Goal: Information Seeking & Learning: Learn about a topic

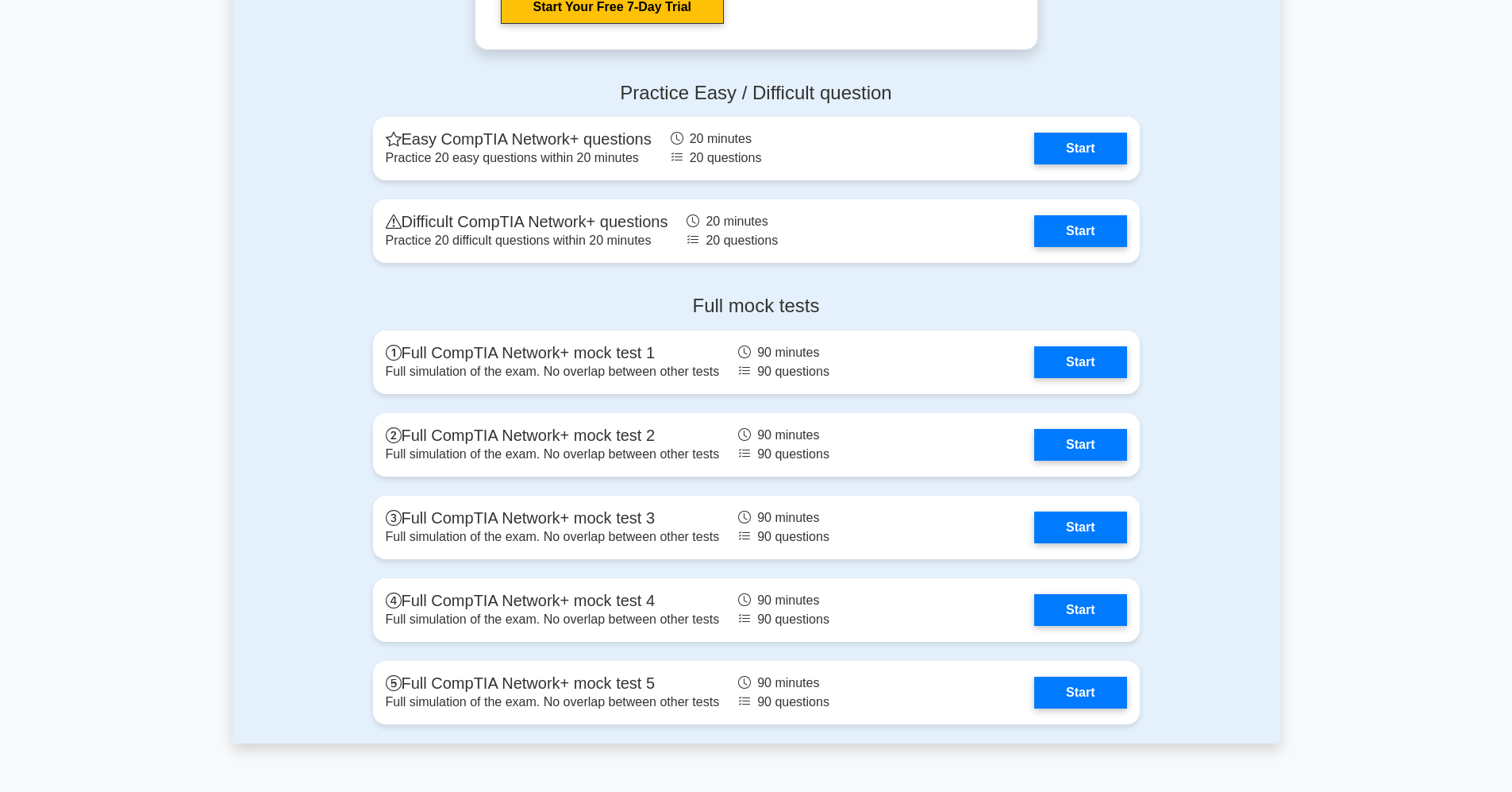
scroll to position [3078, 0]
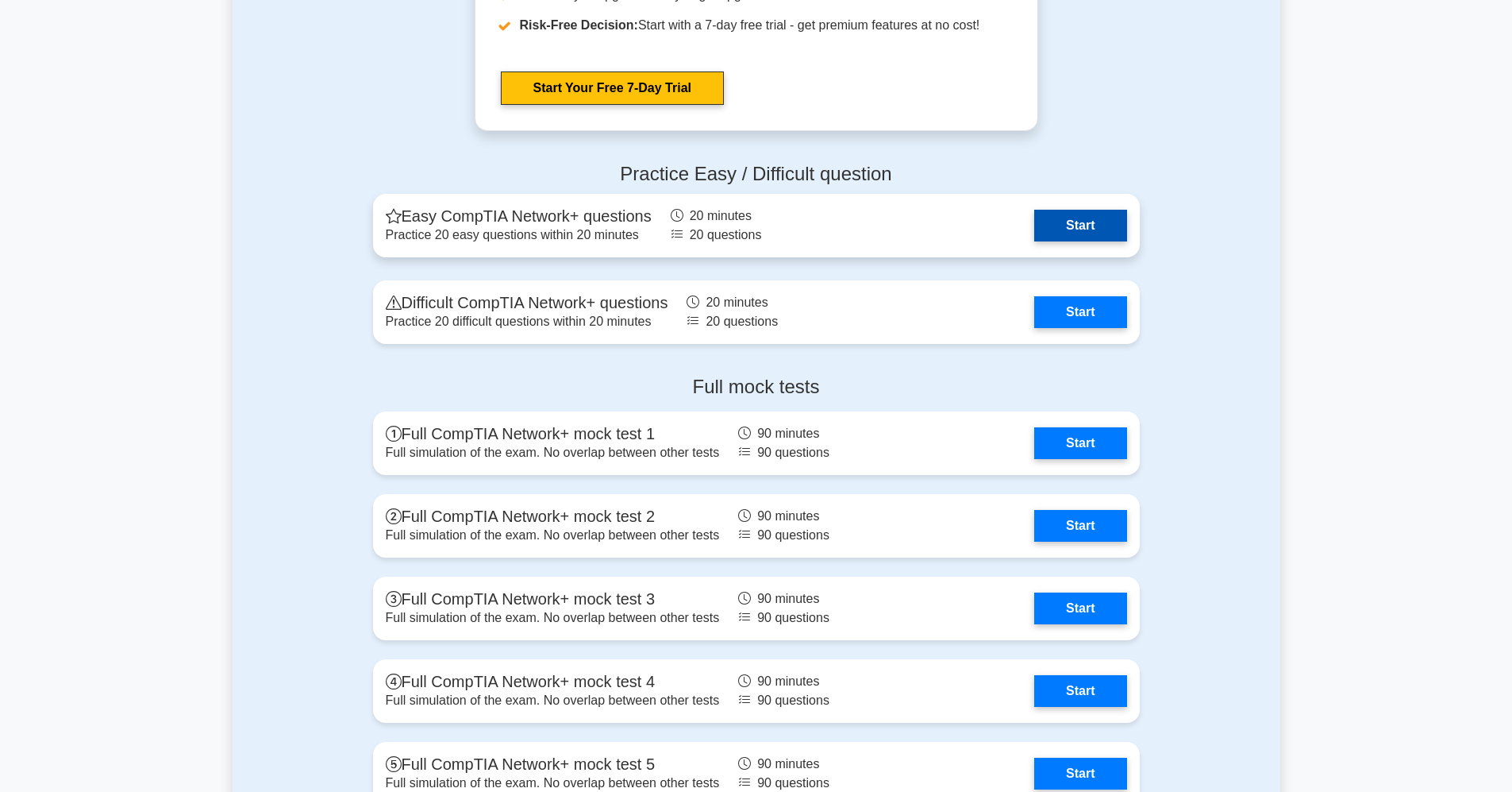
click at [1077, 227] on link "Start" at bounding box center [1080, 225] width 93 height 32
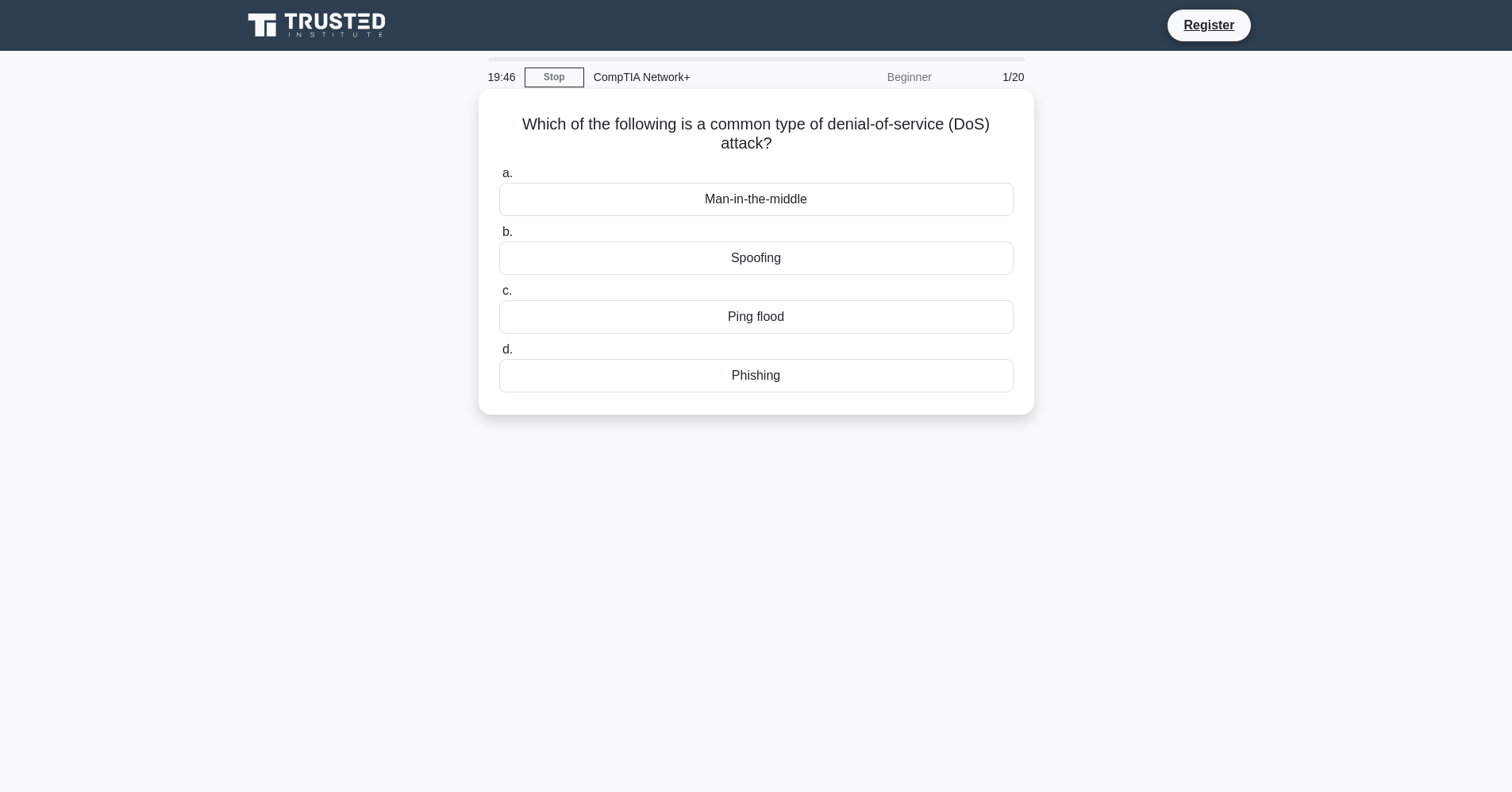
click at [543, 316] on div "Ping flood" at bounding box center [756, 317] width 514 height 34
click at [499, 296] on input "c. Ping flood" at bounding box center [499, 291] width 0 height 10
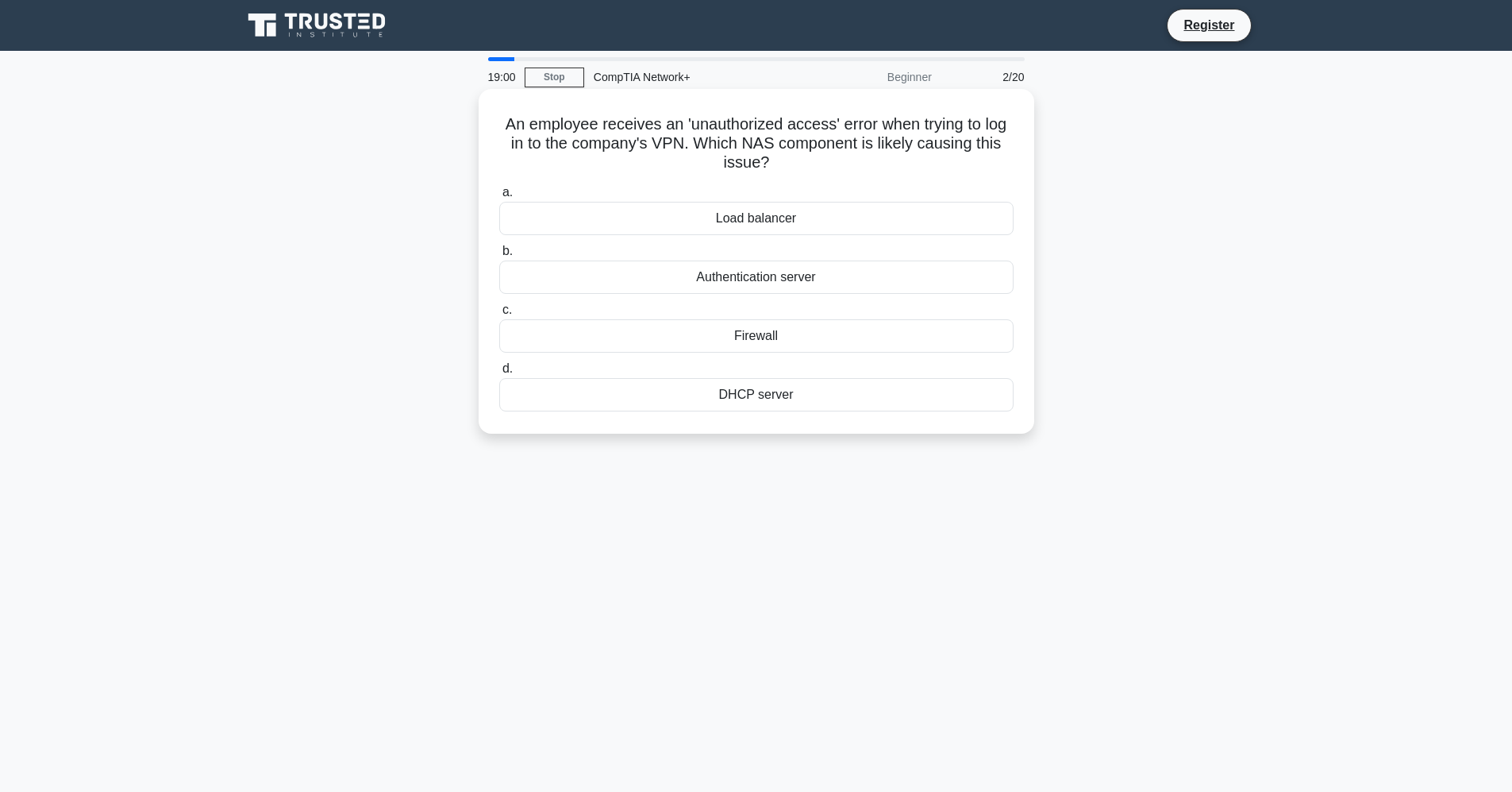
click at [704, 335] on div "Firewall" at bounding box center [756, 336] width 514 height 34
click at [499, 315] on input "c. Firewall" at bounding box center [499, 310] width 0 height 10
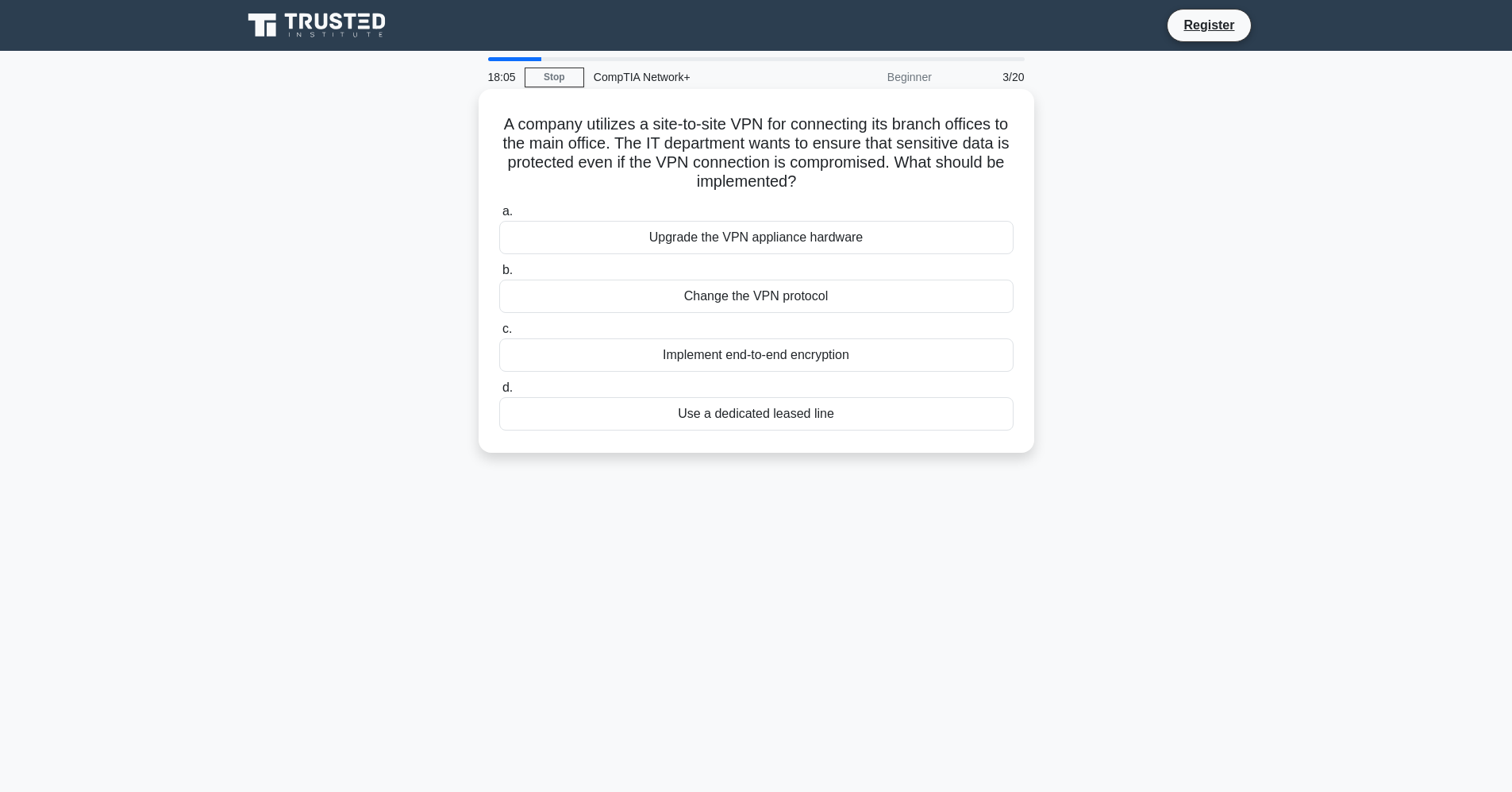
click at [762, 358] on div "Implement end-to-end encryption" at bounding box center [756, 355] width 514 height 34
click at [499, 335] on input "c. Implement end-to-end encryption" at bounding box center [499, 328] width 0 height 10
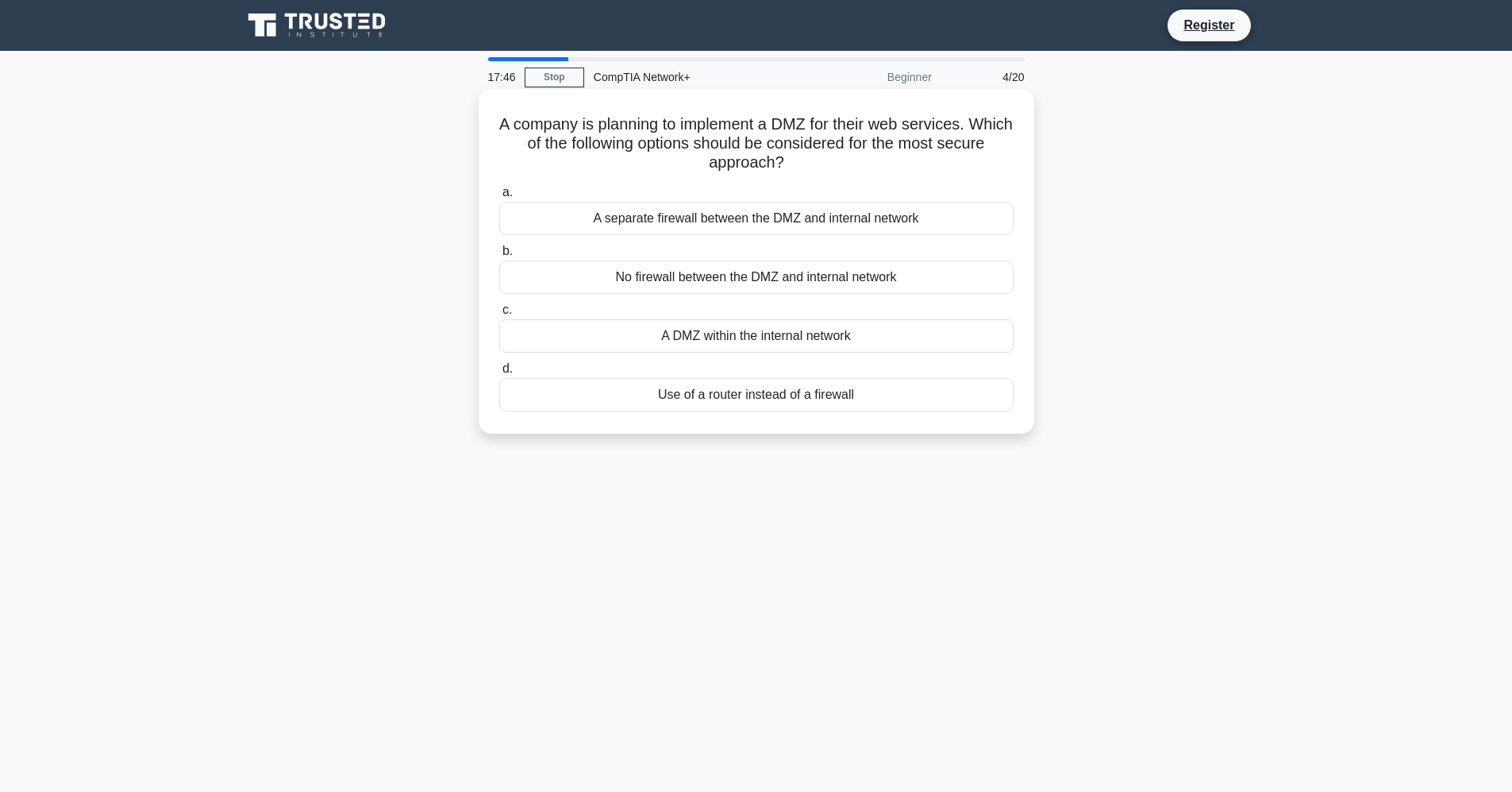
click at [619, 224] on div "A separate firewall between the DMZ and internal network" at bounding box center [756, 219] width 514 height 34
click at [499, 197] on input "a. A separate firewall between the DMZ and internal network" at bounding box center [499, 192] width 0 height 10
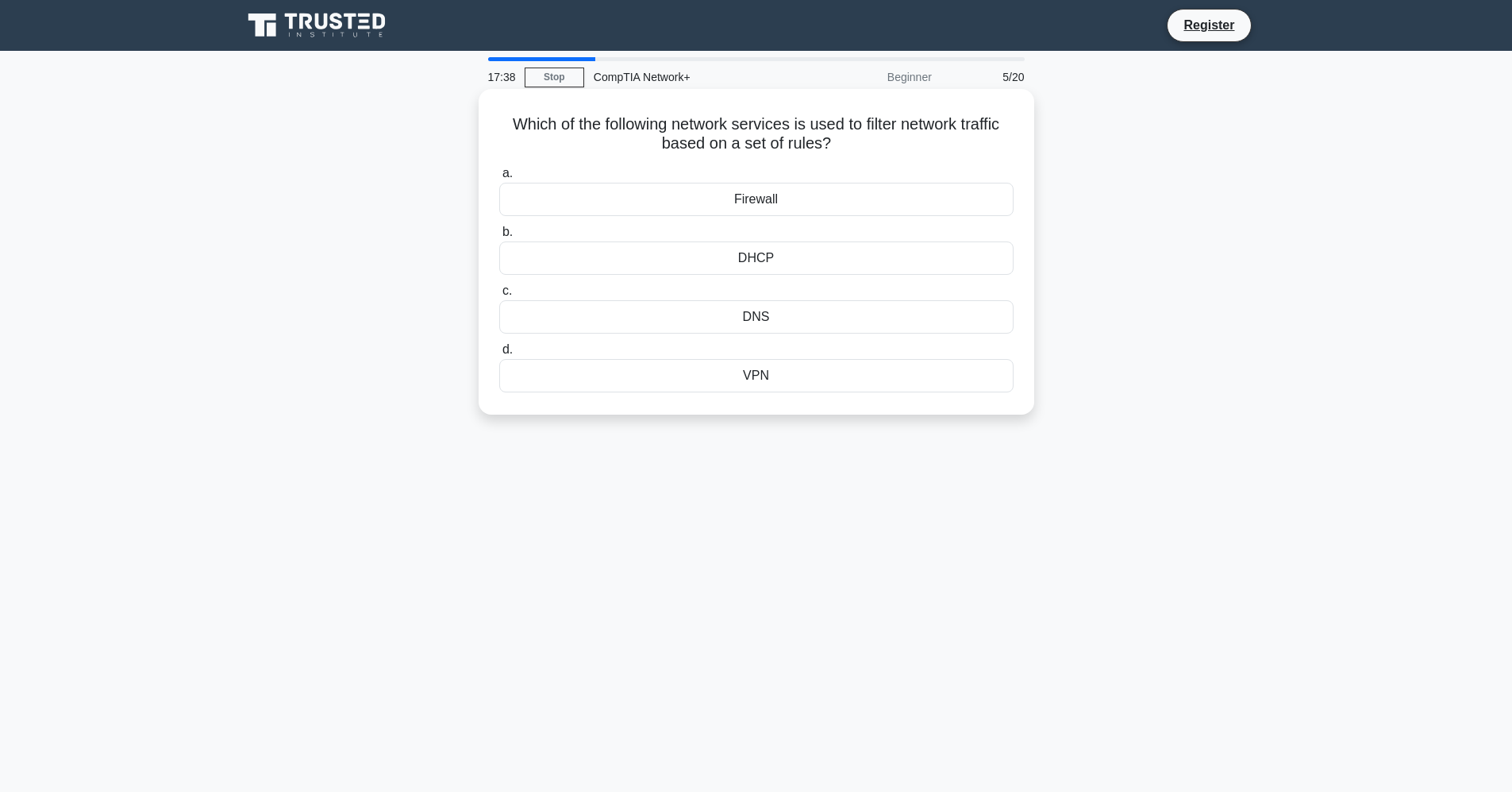
click at [804, 193] on div "Firewall" at bounding box center [756, 199] width 514 height 34
click at [499, 179] on input "a. Firewall" at bounding box center [499, 173] width 0 height 10
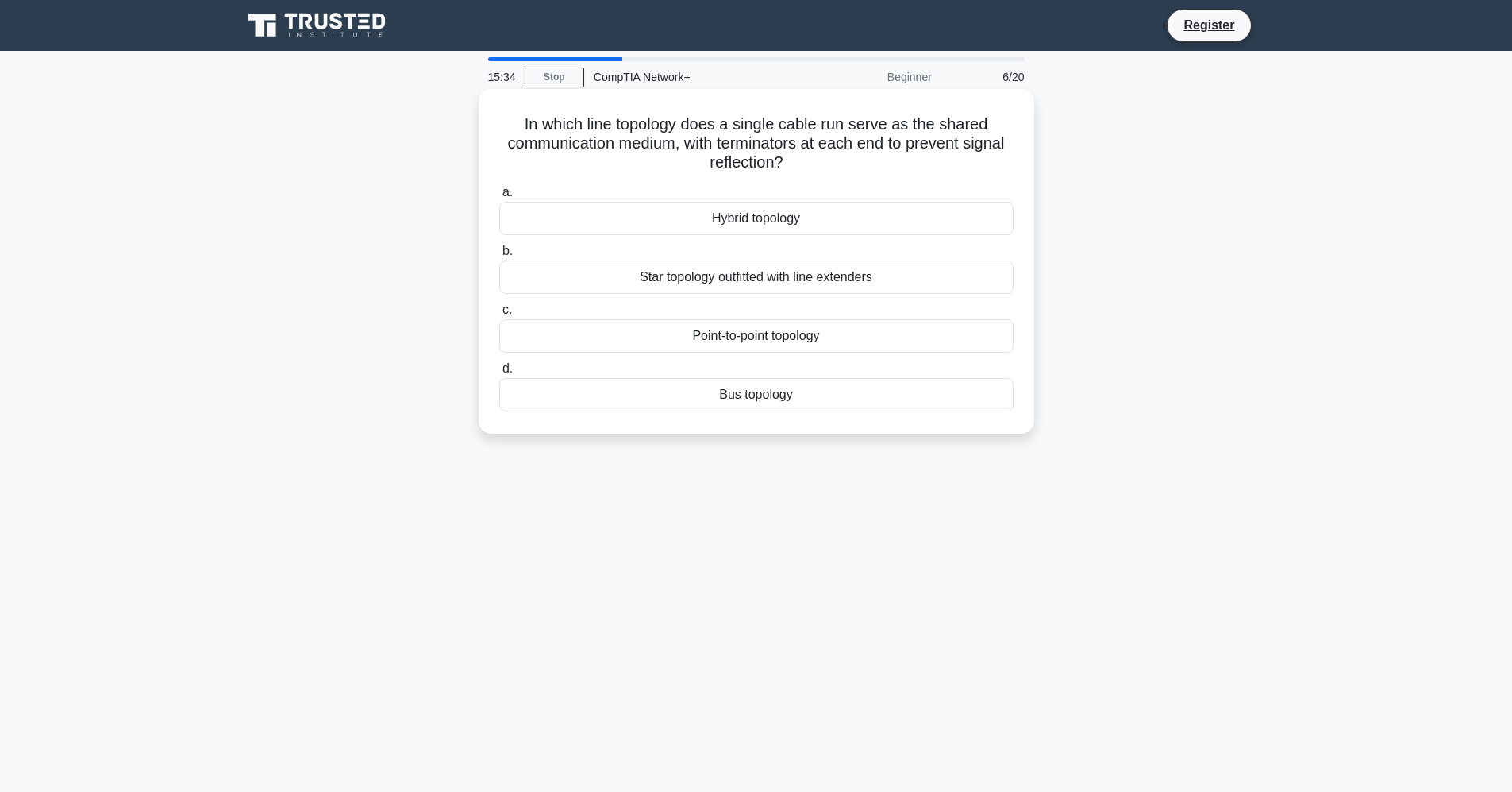
click at [742, 273] on div "Star topology outfitted with line extenders" at bounding box center [756, 278] width 514 height 34
click at [499, 256] on input "b. Star topology outfitted with line extenders" at bounding box center [499, 251] width 0 height 10
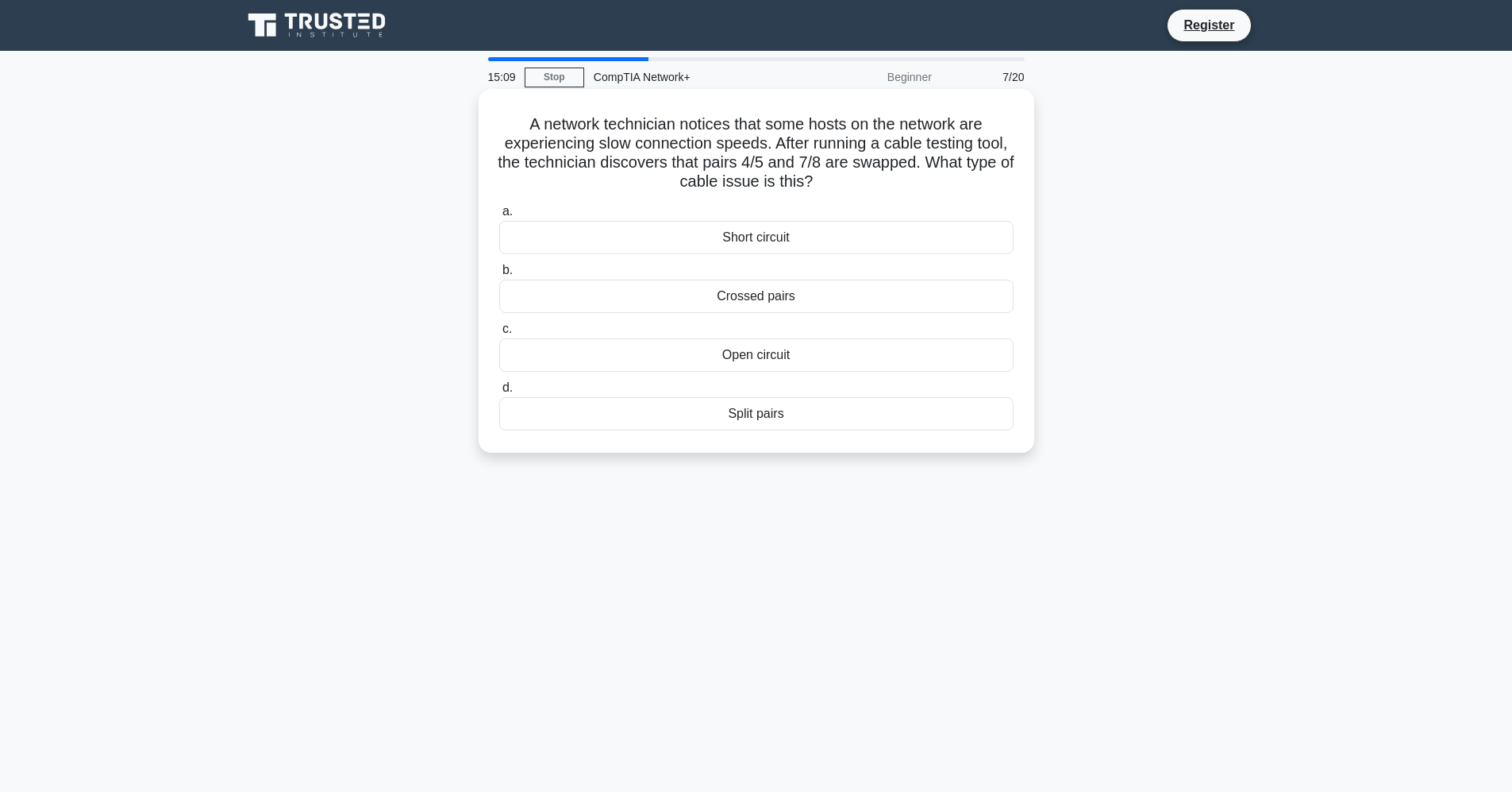
click at [803, 301] on div "Crossed pairs" at bounding box center [756, 296] width 514 height 34
click at [499, 276] on input "b. Crossed pairs" at bounding box center [499, 270] width 0 height 10
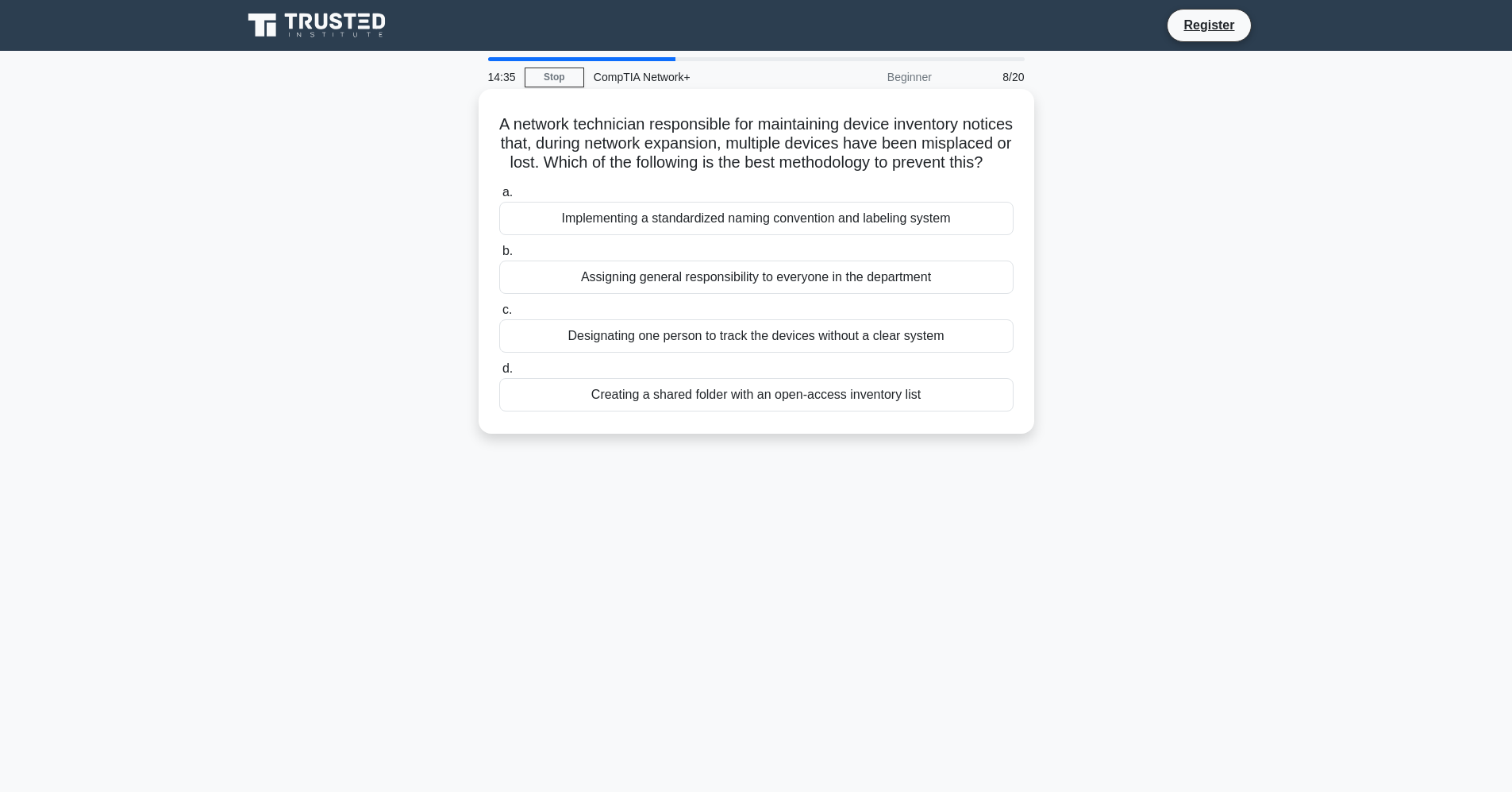
click at [649, 235] on div "Implementing a standardized naming convention and labeling system" at bounding box center [756, 219] width 514 height 34
click at [499, 197] on input "a. Implementing a standardized naming convention and labeling system" at bounding box center [499, 192] width 0 height 10
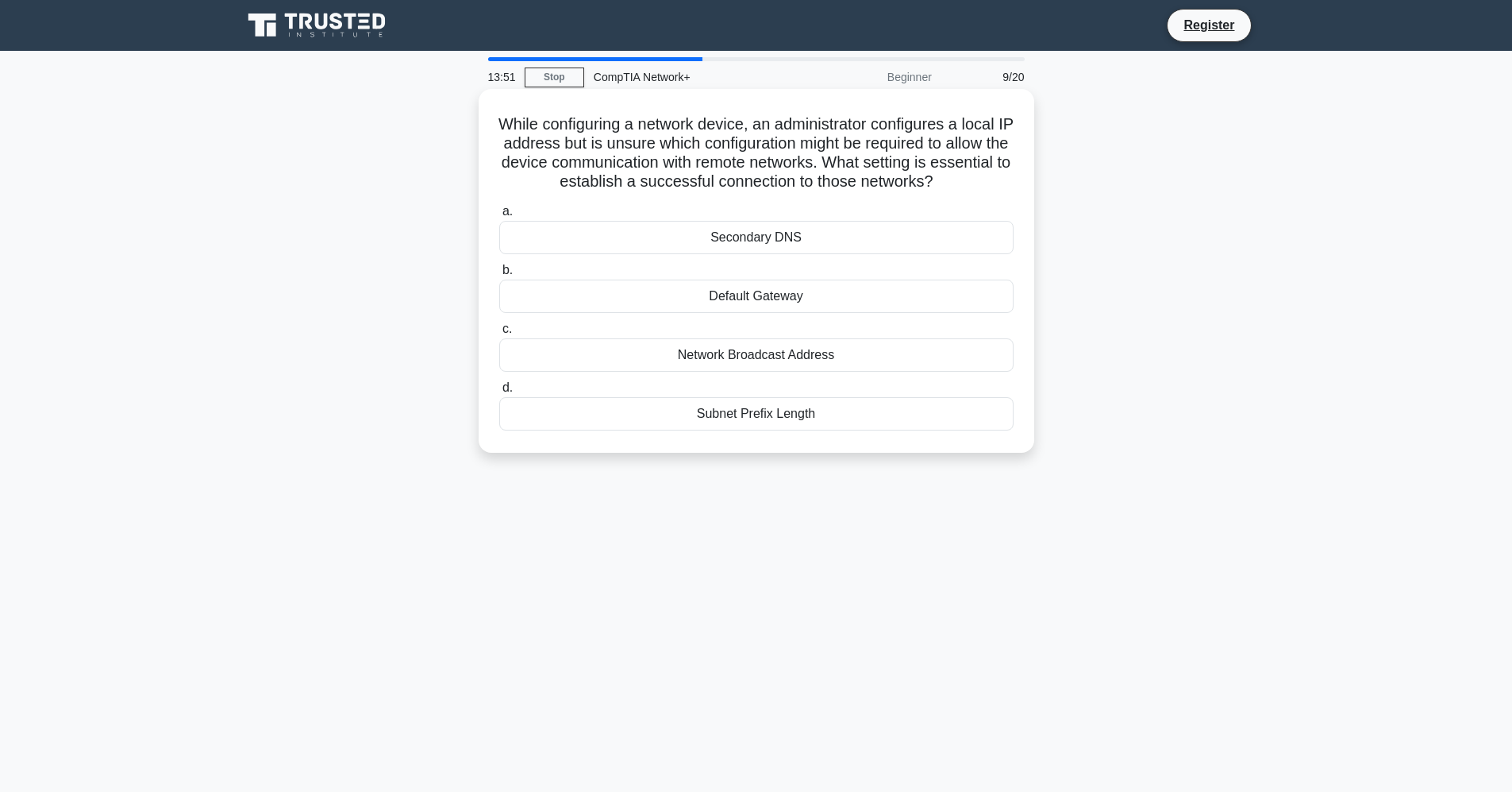
click at [837, 371] on div "Network Broadcast Address" at bounding box center [756, 355] width 514 height 34
click at [499, 335] on input "c. Network Broadcast Address" at bounding box center [499, 328] width 0 height 10
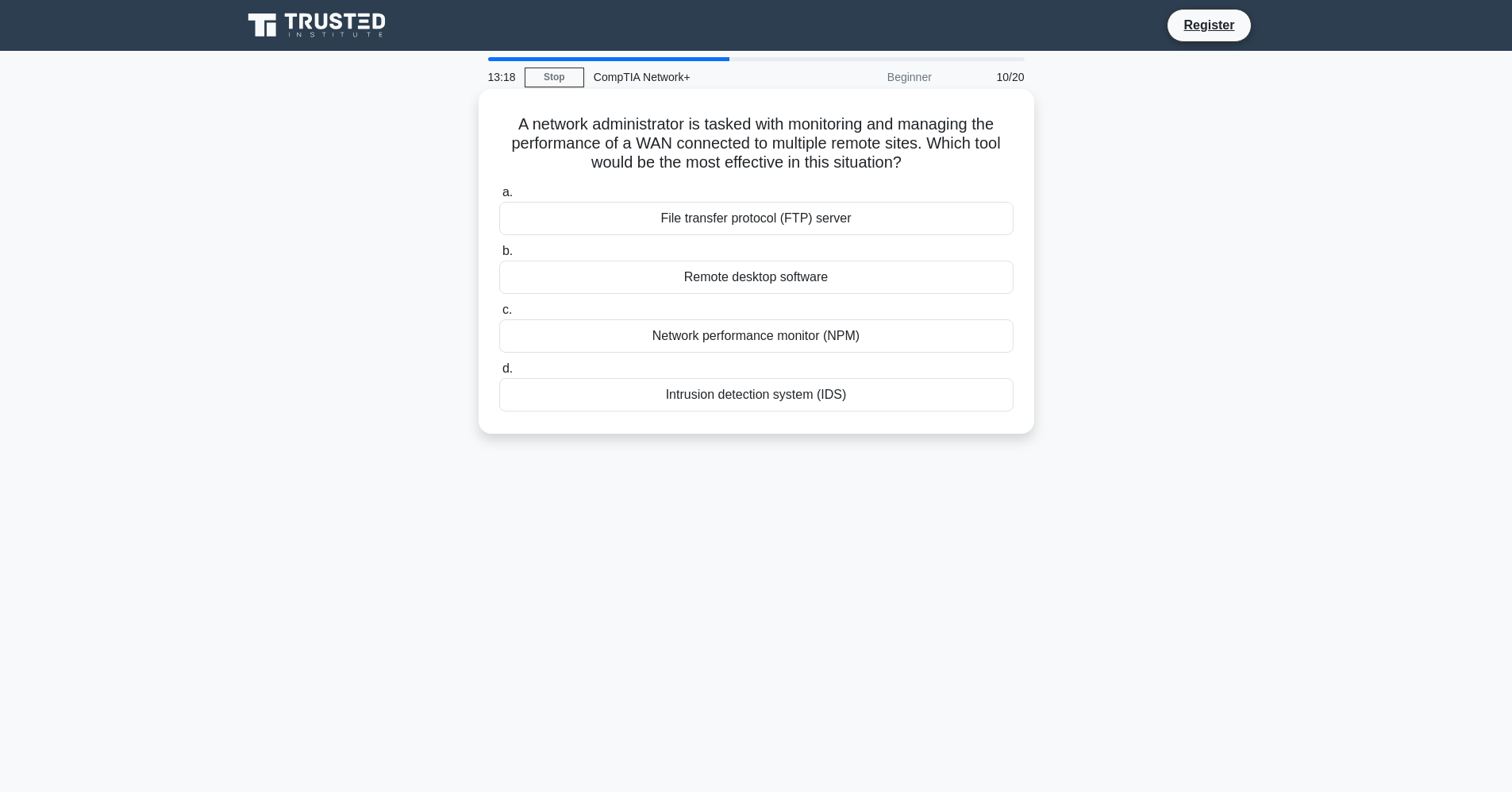
click at [794, 332] on div "Network performance monitor (NPM)" at bounding box center [756, 336] width 514 height 34
click at [499, 315] on input "c. Network performance monitor (NPM)" at bounding box center [499, 310] width 0 height 10
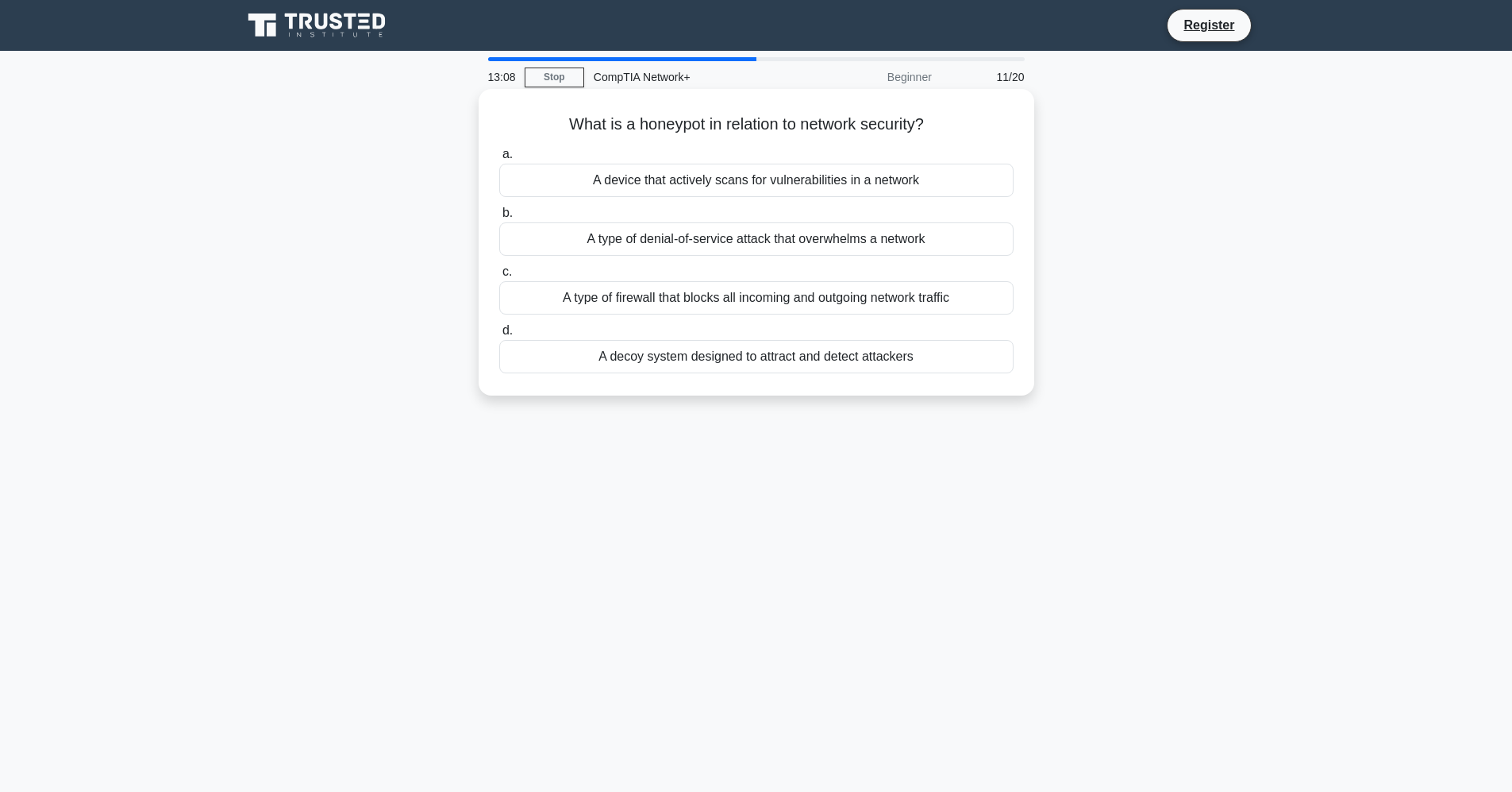
click at [877, 358] on div "A decoy system designed to attract and detect attackers" at bounding box center [756, 356] width 514 height 34
click at [499, 336] on input "d. A decoy system designed to attract and detect attackers" at bounding box center [499, 330] width 0 height 10
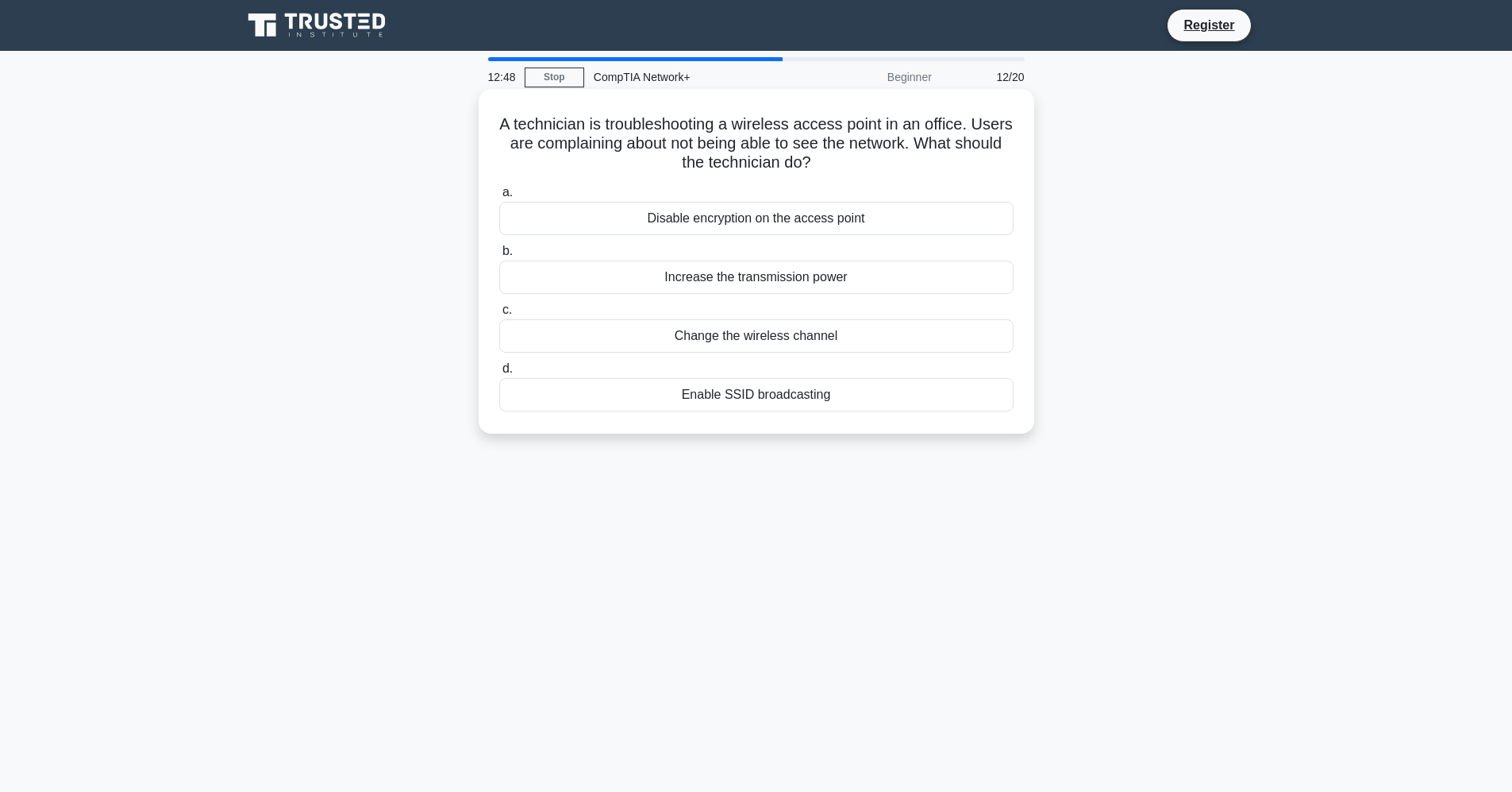
click at [817, 341] on div "Change the wireless channel" at bounding box center [756, 336] width 514 height 34
click at [499, 315] on input "c. Change the wireless channel" at bounding box center [499, 310] width 0 height 10
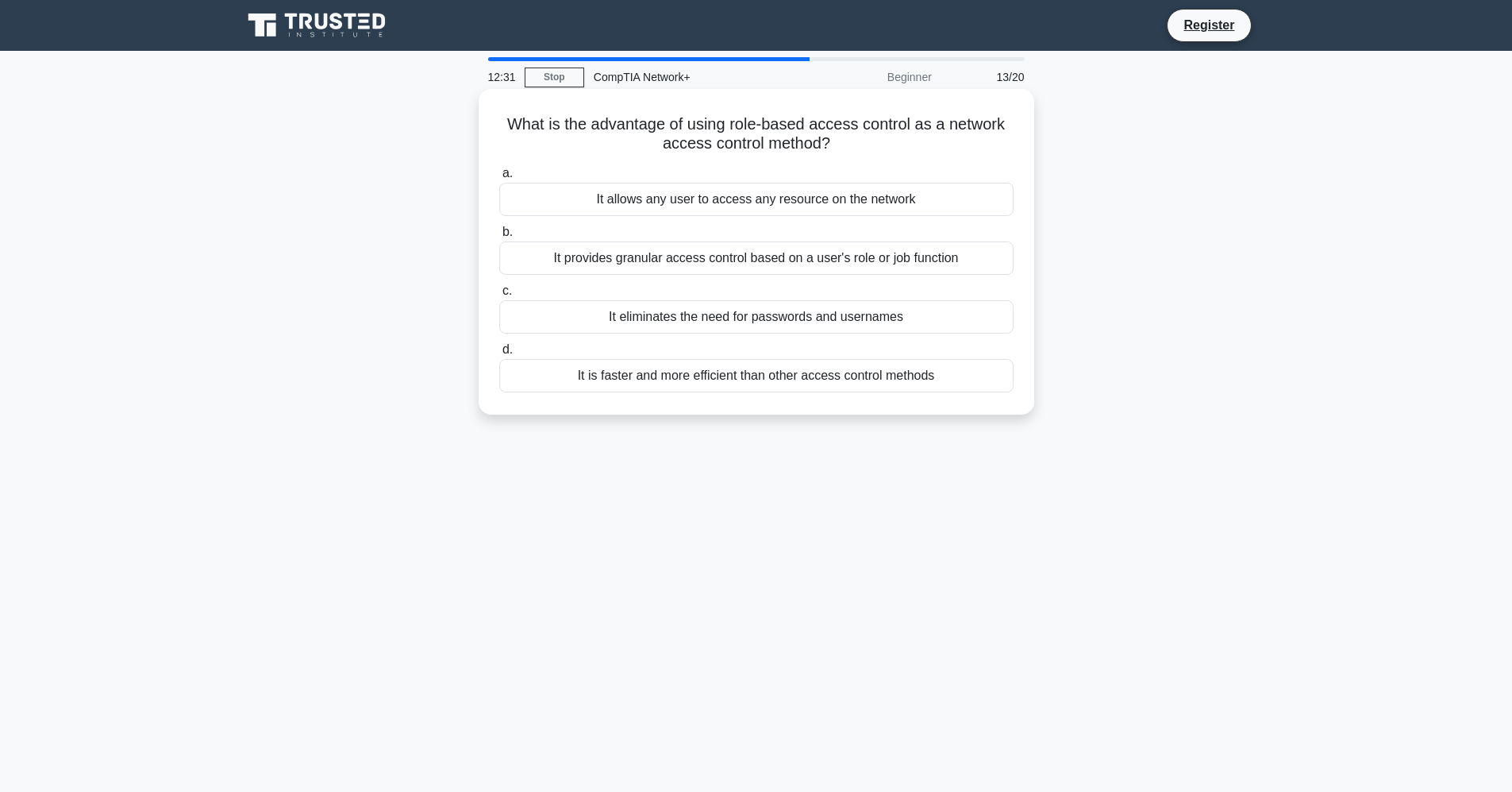
click at [861, 257] on div "It provides granular access control based on a user's role or job function" at bounding box center [756, 258] width 514 height 34
click at [499, 238] on input "b. It provides granular access control based on a user's role or job function" at bounding box center [499, 232] width 0 height 10
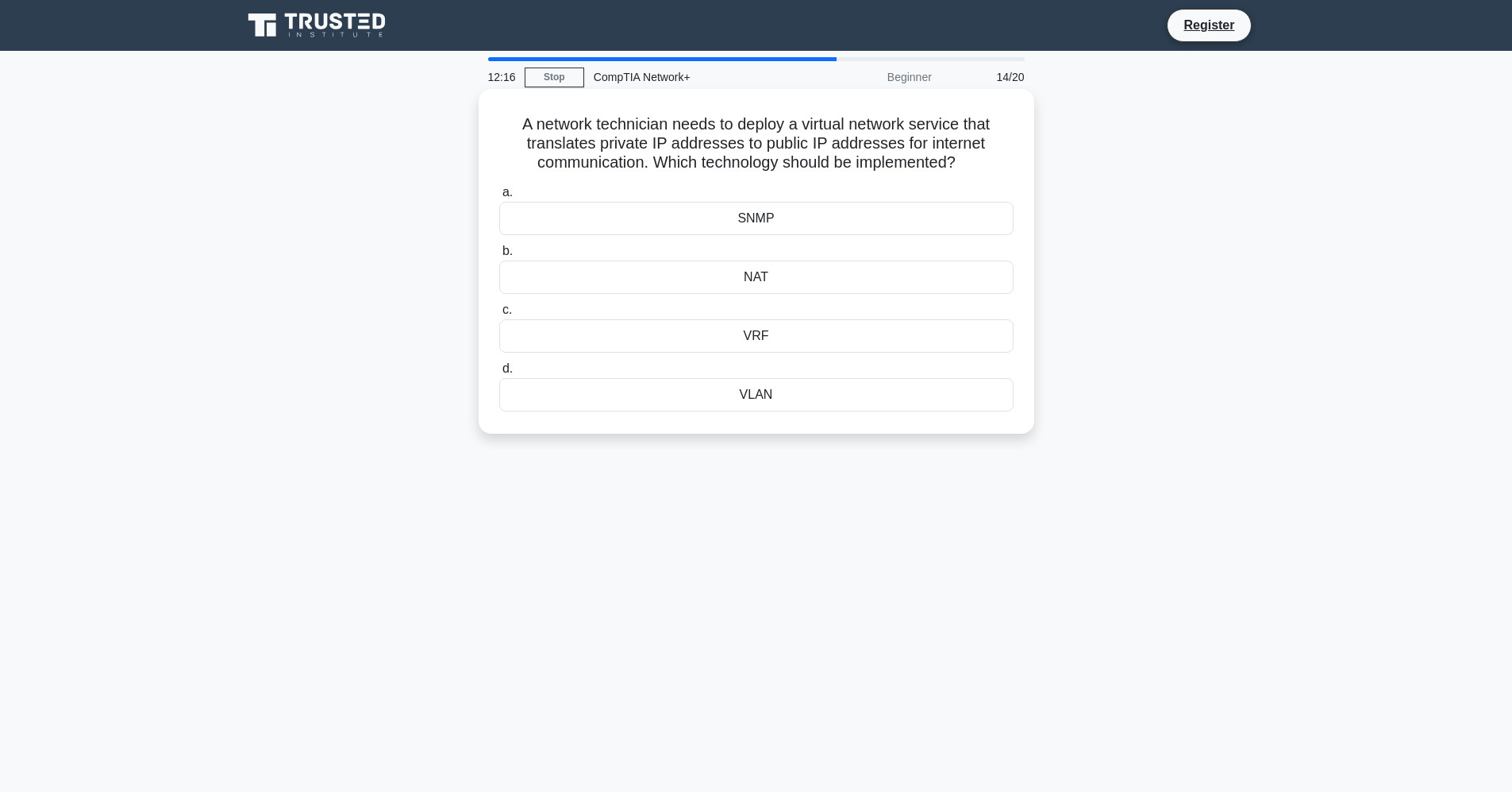
click at [590, 388] on div "VLAN" at bounding box center [756, 395] width 514 height 34
click at [499, 374] on input "d. VLAN" at bounding box center [499, 368] width 0 height 10
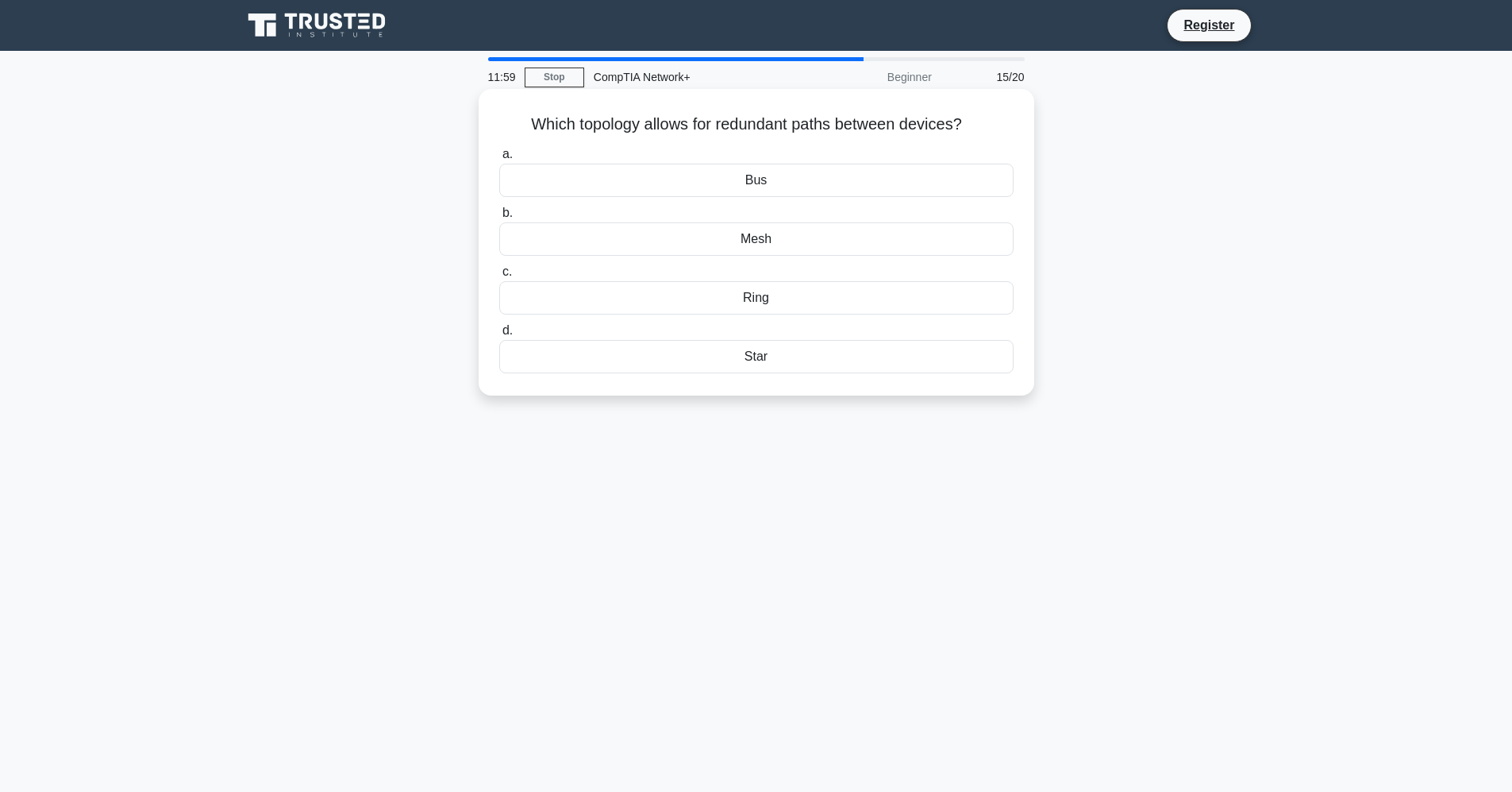
click at [781, 179] on div "Bus" at bounding box center [756, 180] width 514 height 34
click at [499, 160] on input "a. Bus" at bounding box center [499, 154] width 0 height 10
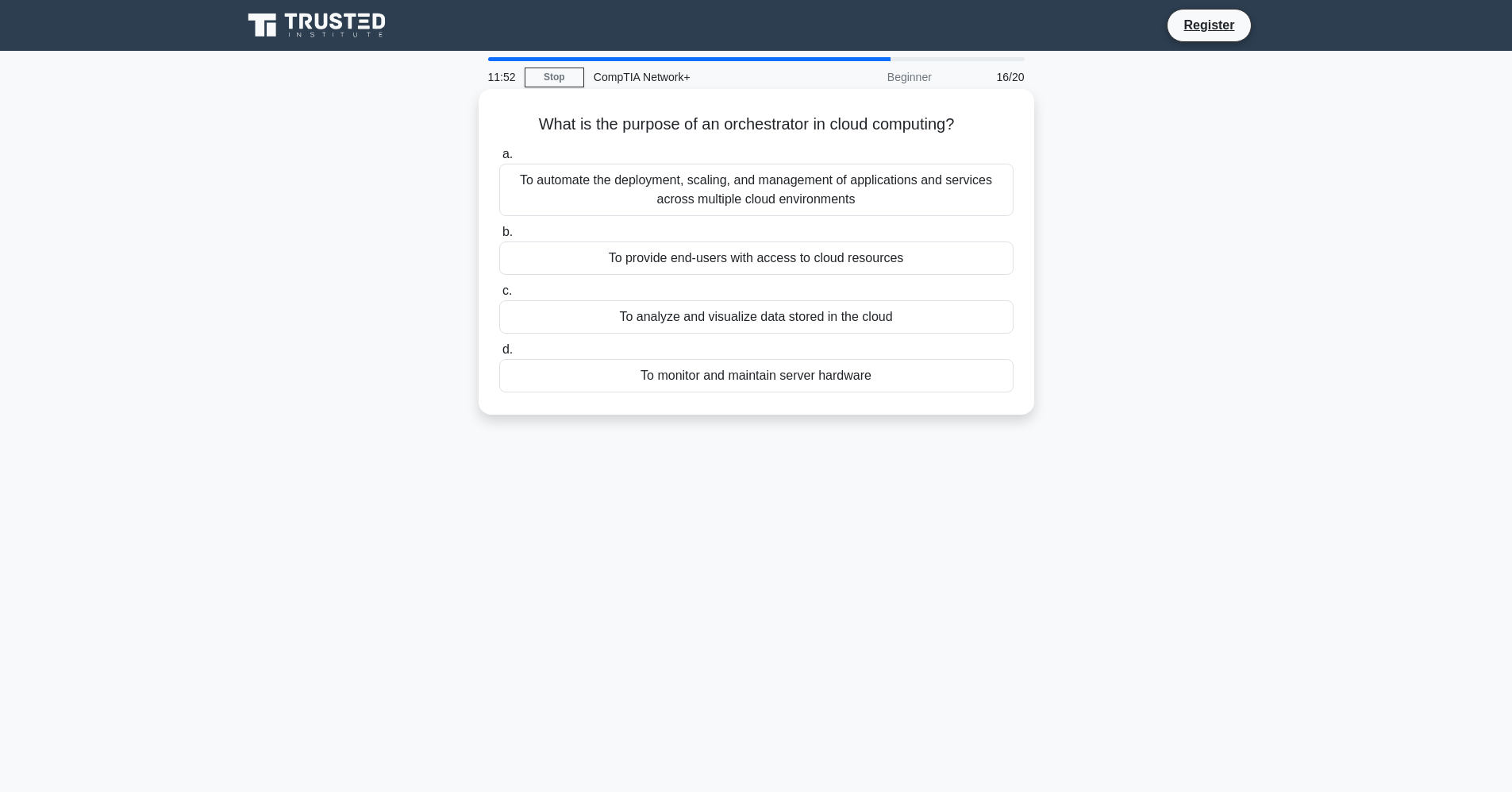
click at [702, 196] on div "To automate the deployment, scaling, and management of applications and service…" at bounding box center [756, 190] width 514 height 52
click at [499, 160] on input "a. To automate the deployment, scaling, and management of applications and serv…" at bounding box center [499, 154] width 0 height 10
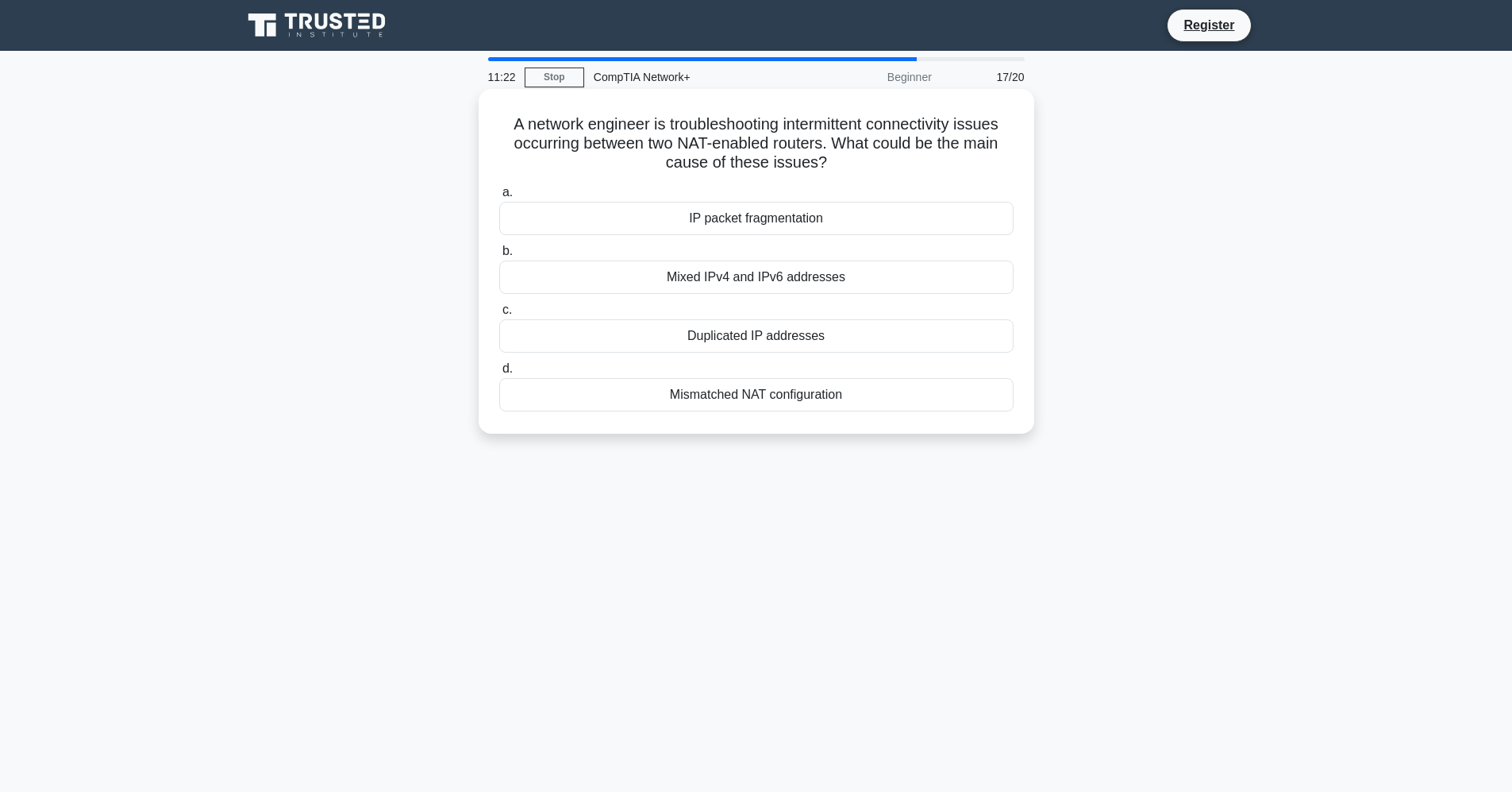
click at [677, 397] on div "Mismatched NAT configuration" at bounding box center [756, 395] width 514 height 34
click at [499, 374] on input "d. Mismatched NAT configuration" at bounding box center [499, 368] width 0 height 10
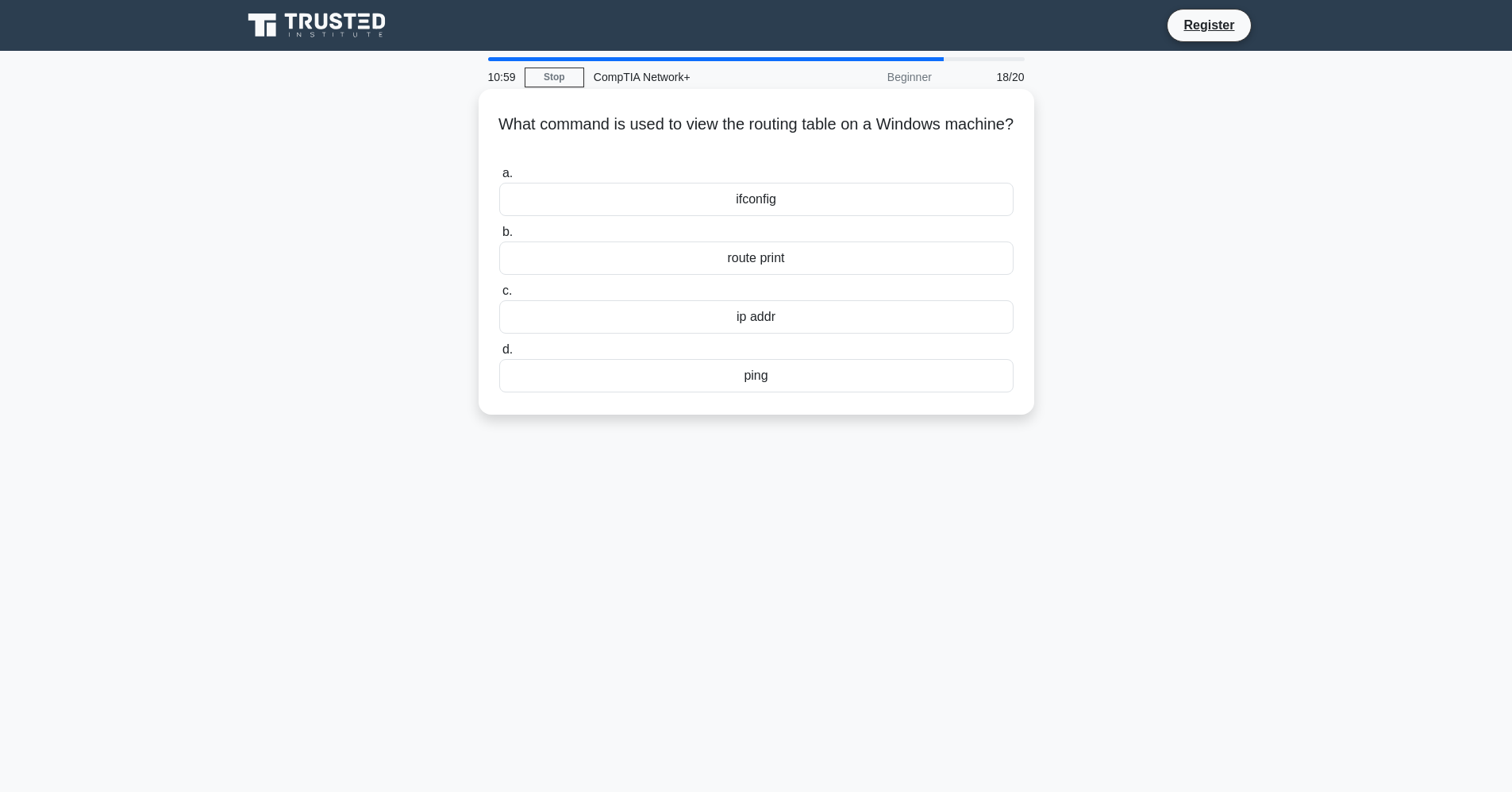
click at [801, 257] on div "route print" at bounding box center [756, 258] width 514 height 34
click at [499, 238] on input "b. route print" at bounding box center [499, 232] width 0 height 10
click at [808, 318] on div "100 meters" at bounding box center [756, 317] width 514 height 34
click at [499, 296] on input "c. 100 meters" at bounding box center [499, 291] width 0 height 10
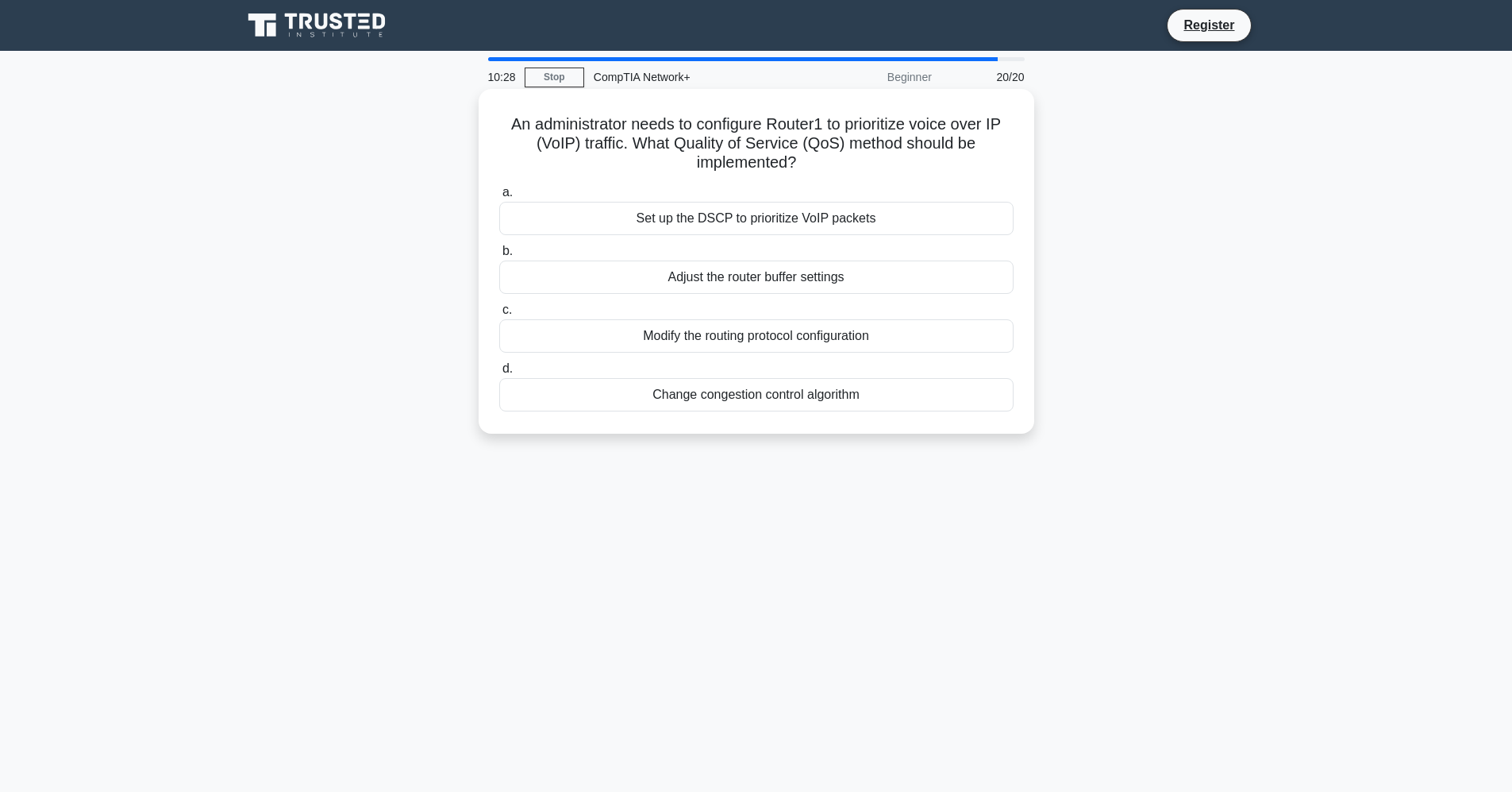
click at [772, 221] on div "Set up the DSCP to prioritize VoIP packets" at bounding box center [756, 219] width 514 height 34
click at [499, 197] on input "a. Set up the DSCP to prioritize VoIP packets" at bounding box center [499, 192] width 0 height 10
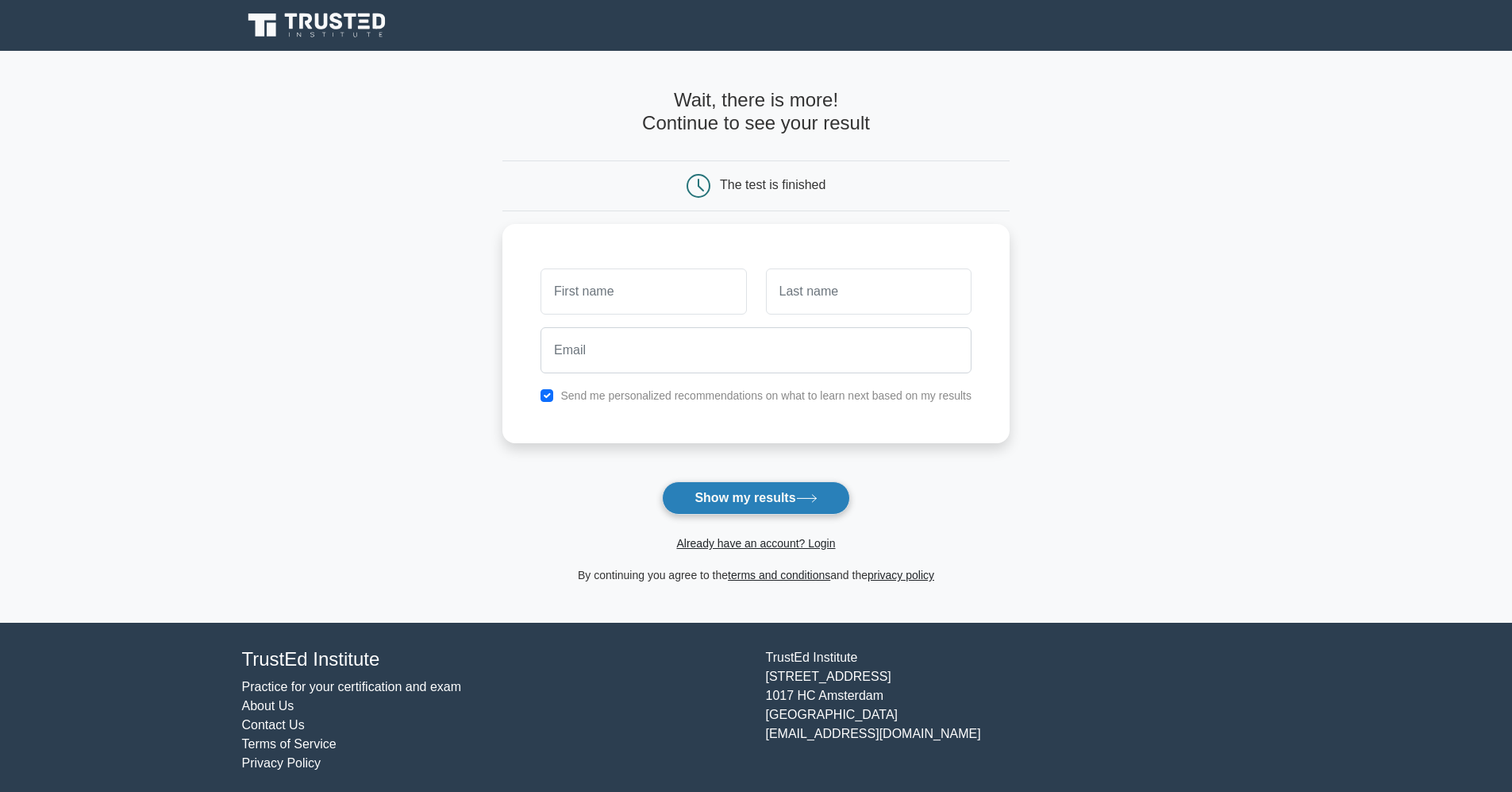
click at [774, 501] on button "Show my results" at bounding box center [755, 498] width 187 height 34
click at [540, 393] on input "checkbox" at bounding box center [547, 392] width 13 height 13
checkbox input "false"
click at [755, 497] on button "Show my results" at bounding box center [755, 498] width 187 height 34
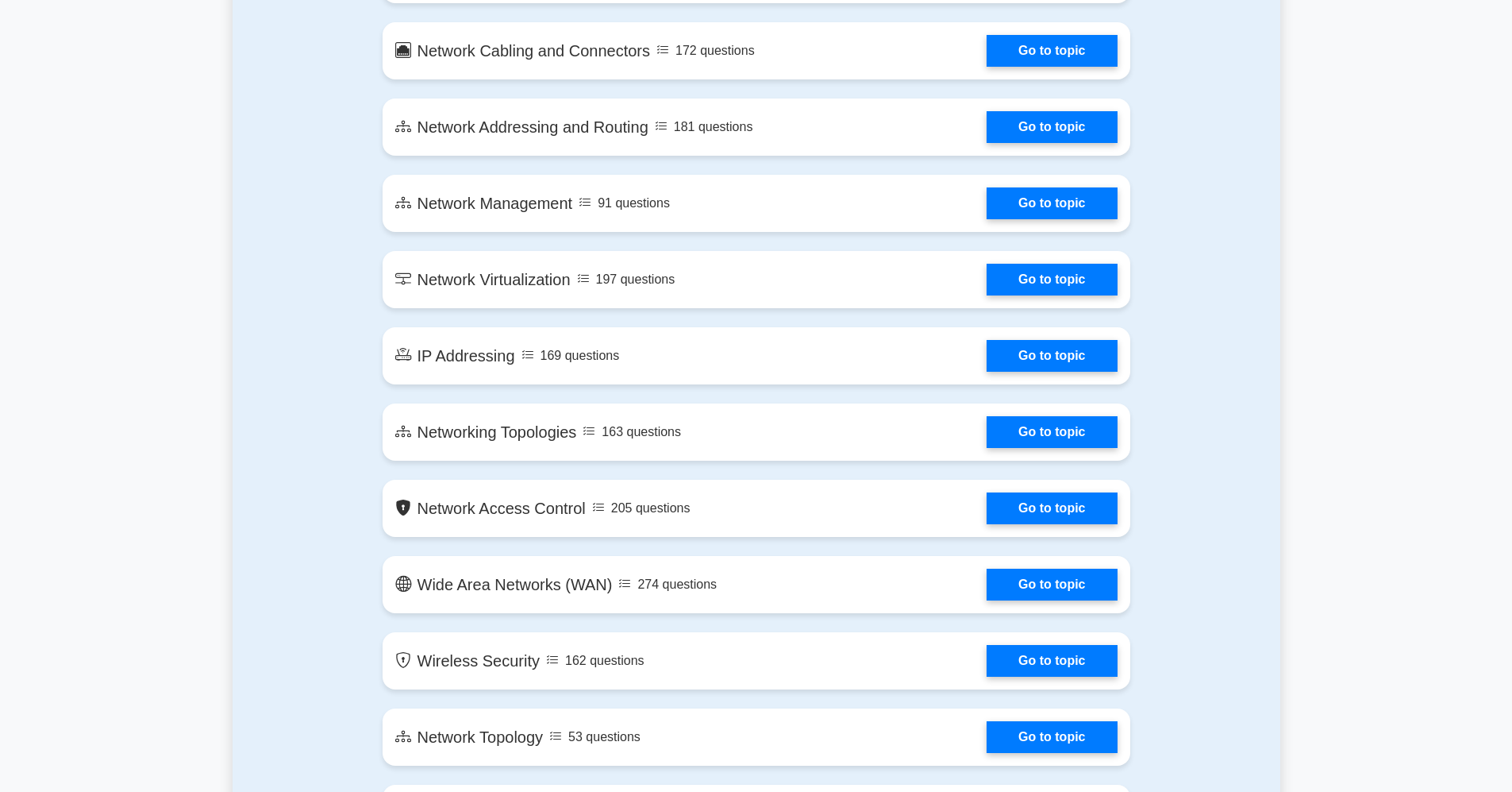
scroll to position [2020, 0]
